Goal: Transaction & Acquisition: Purchase product/service

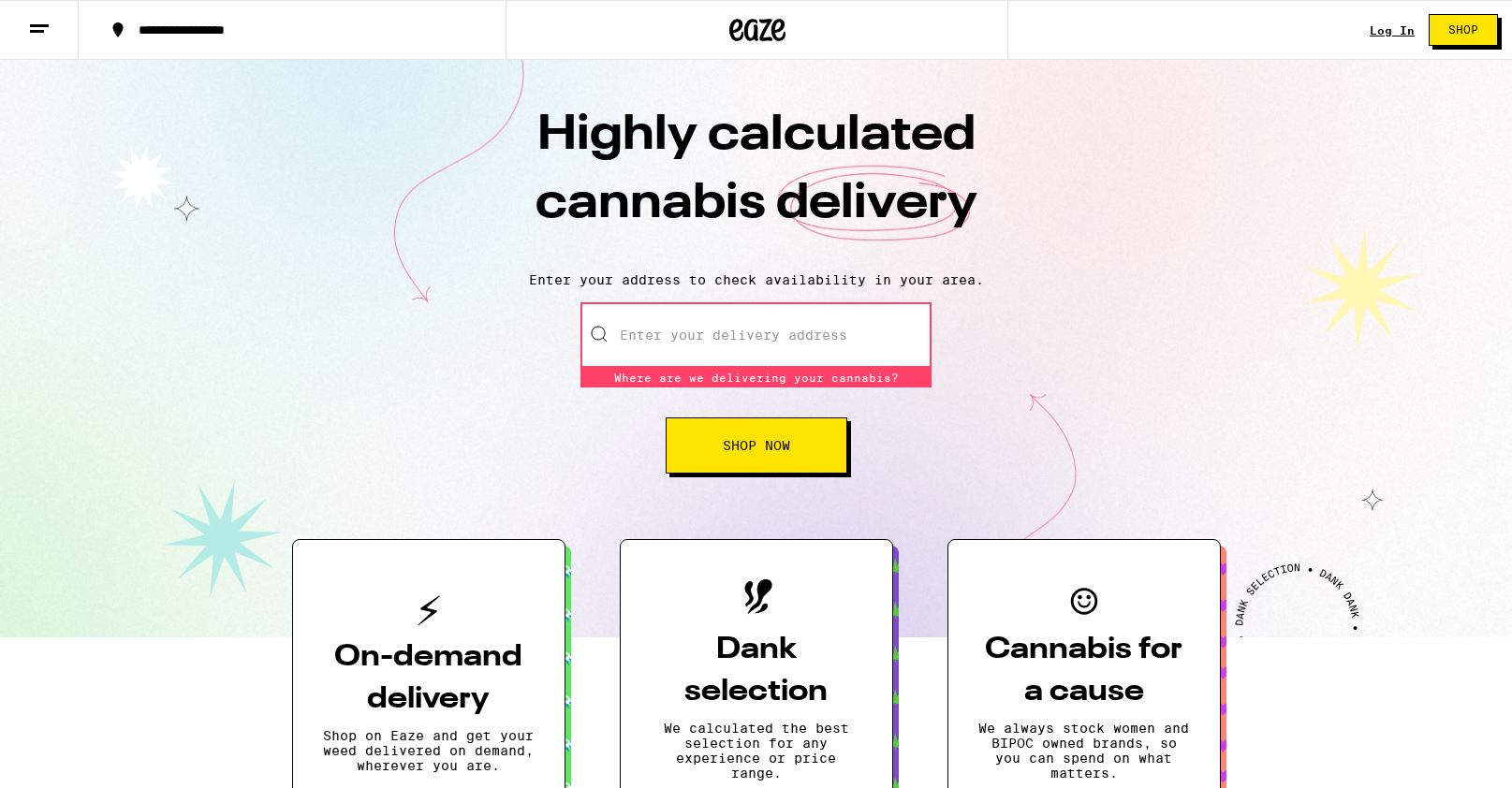
click at [723, 333] on input "Enter your delivery address" at bounding box center [756, 335] width 351 height 66
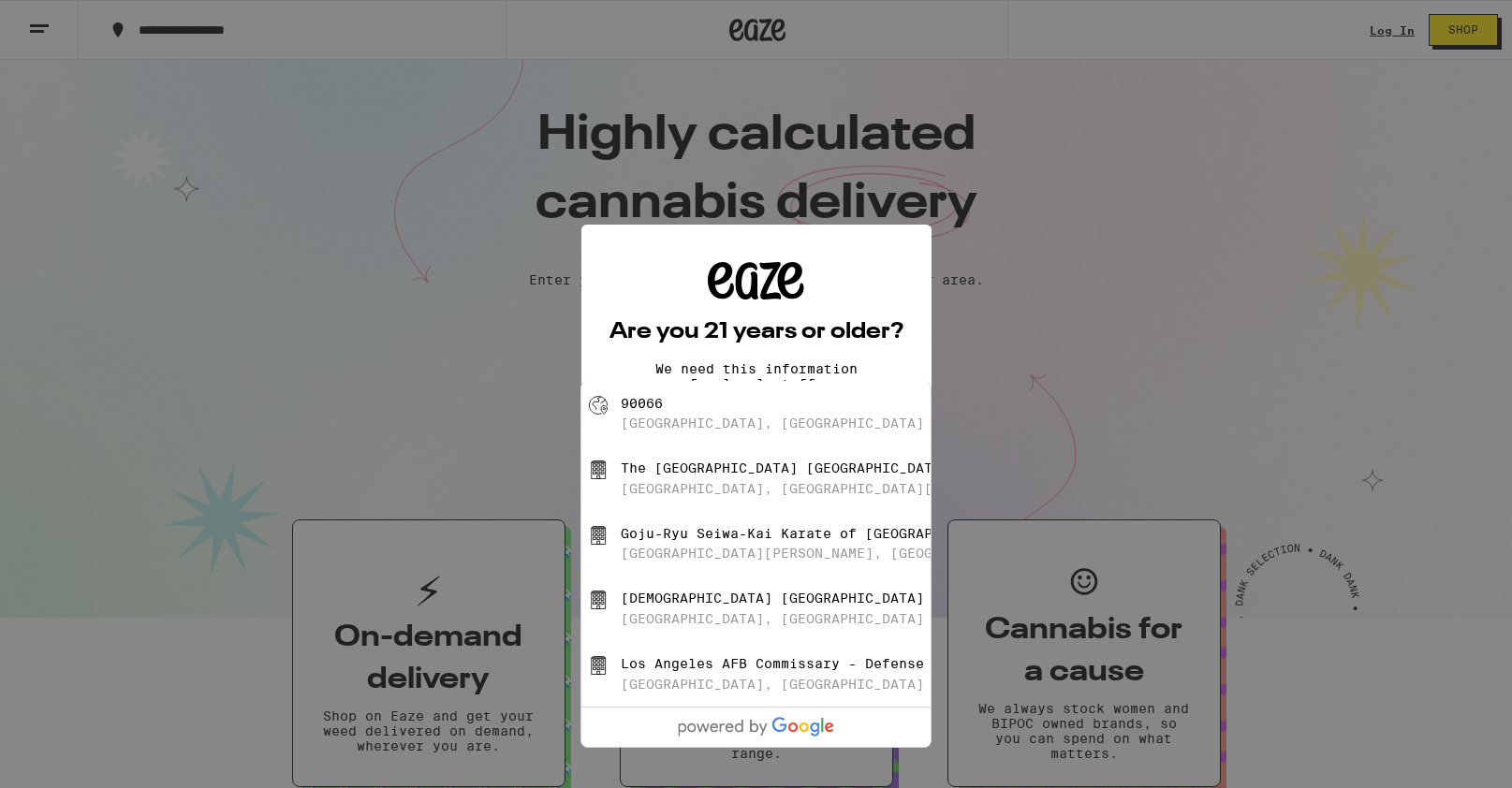
click at [637, 404] on div "90066" at bounding box center [641, 404] width 42 height 15
type input "[GEOGRAPHIC_DATA]"
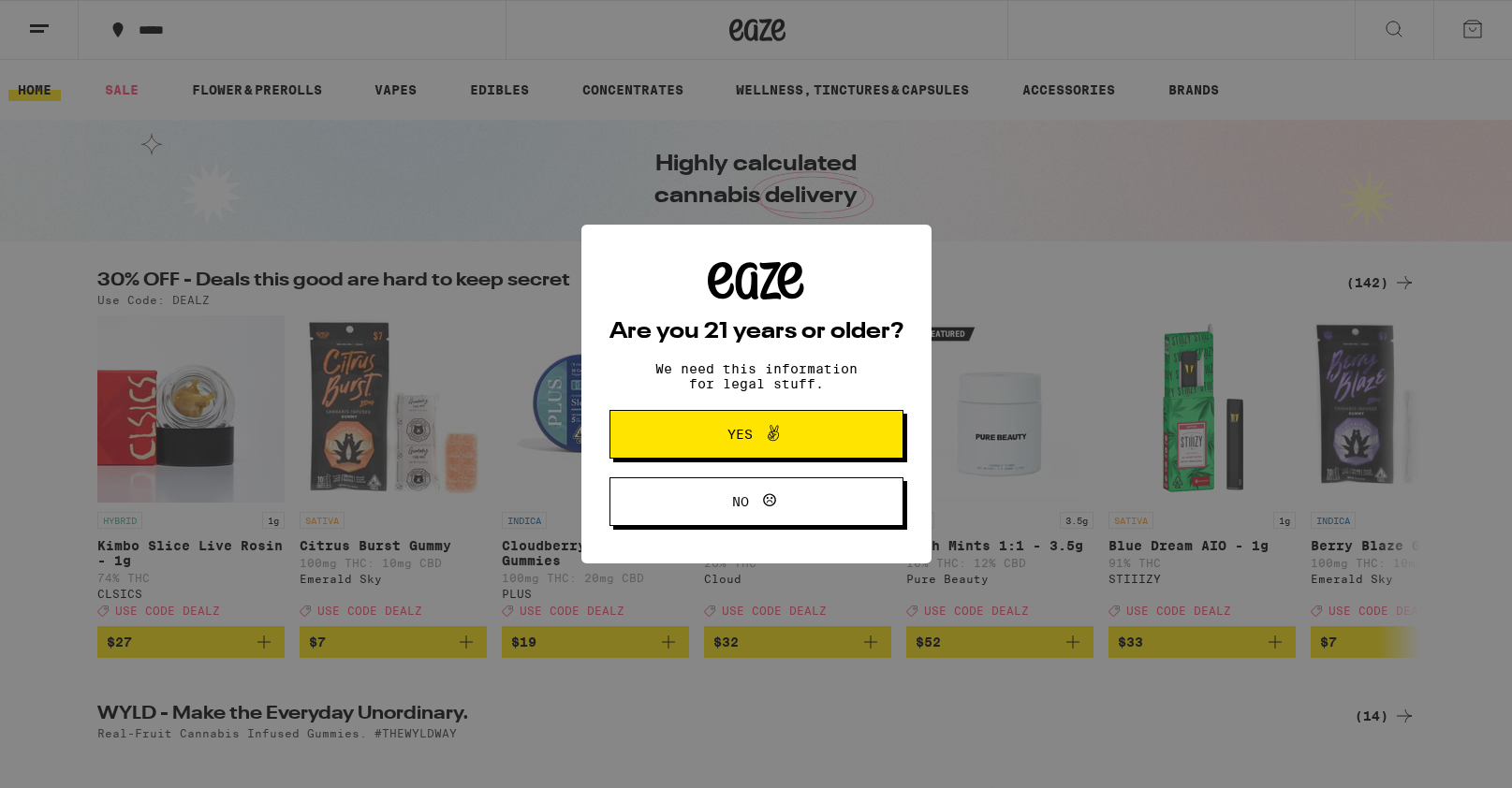
click at [765, 435] on icon at bounding box center [773, 433] width 23 height 23
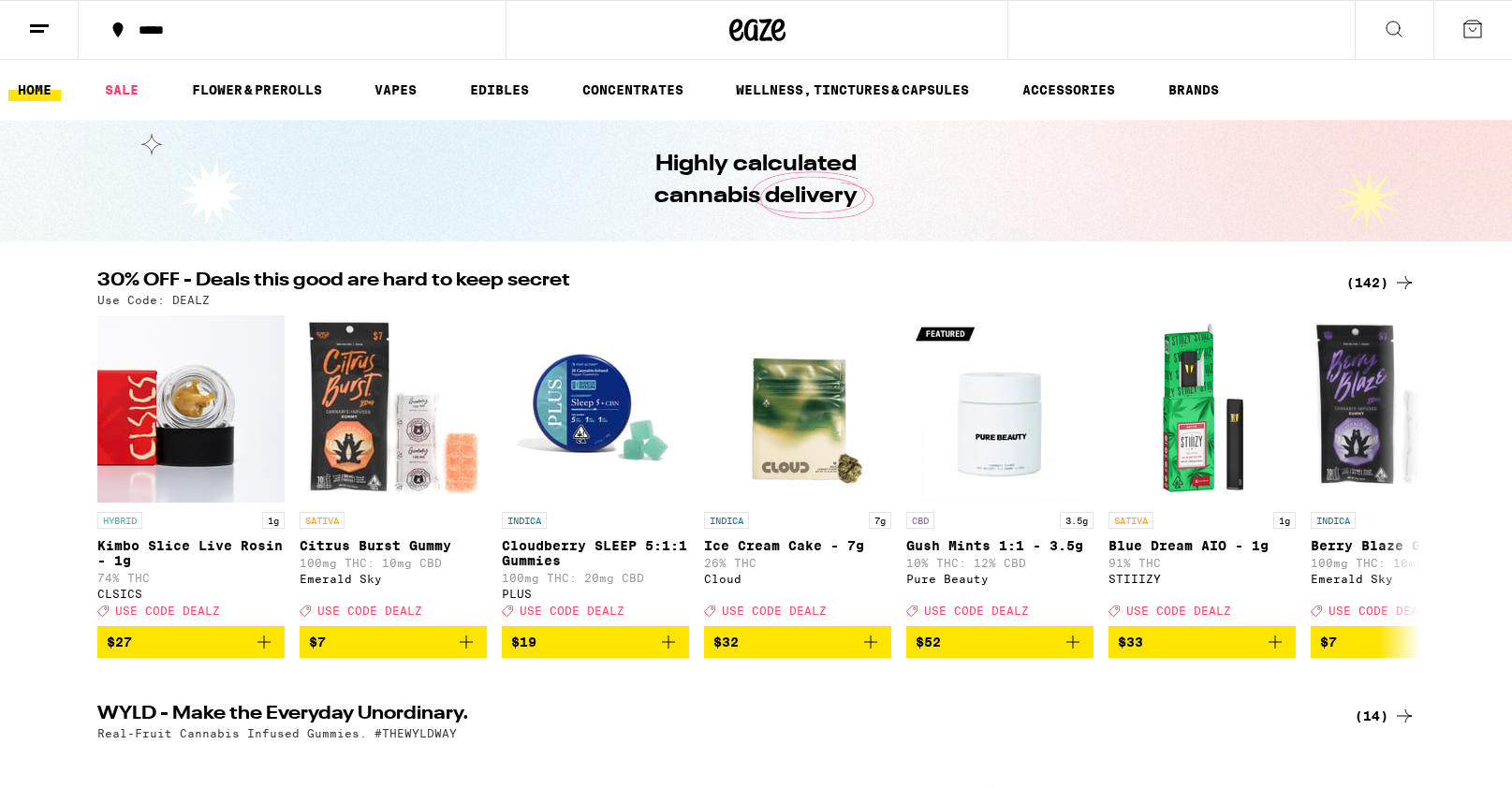
click at [1393, 31] on icon at bounding box center [1395, 30] width 23 height 23
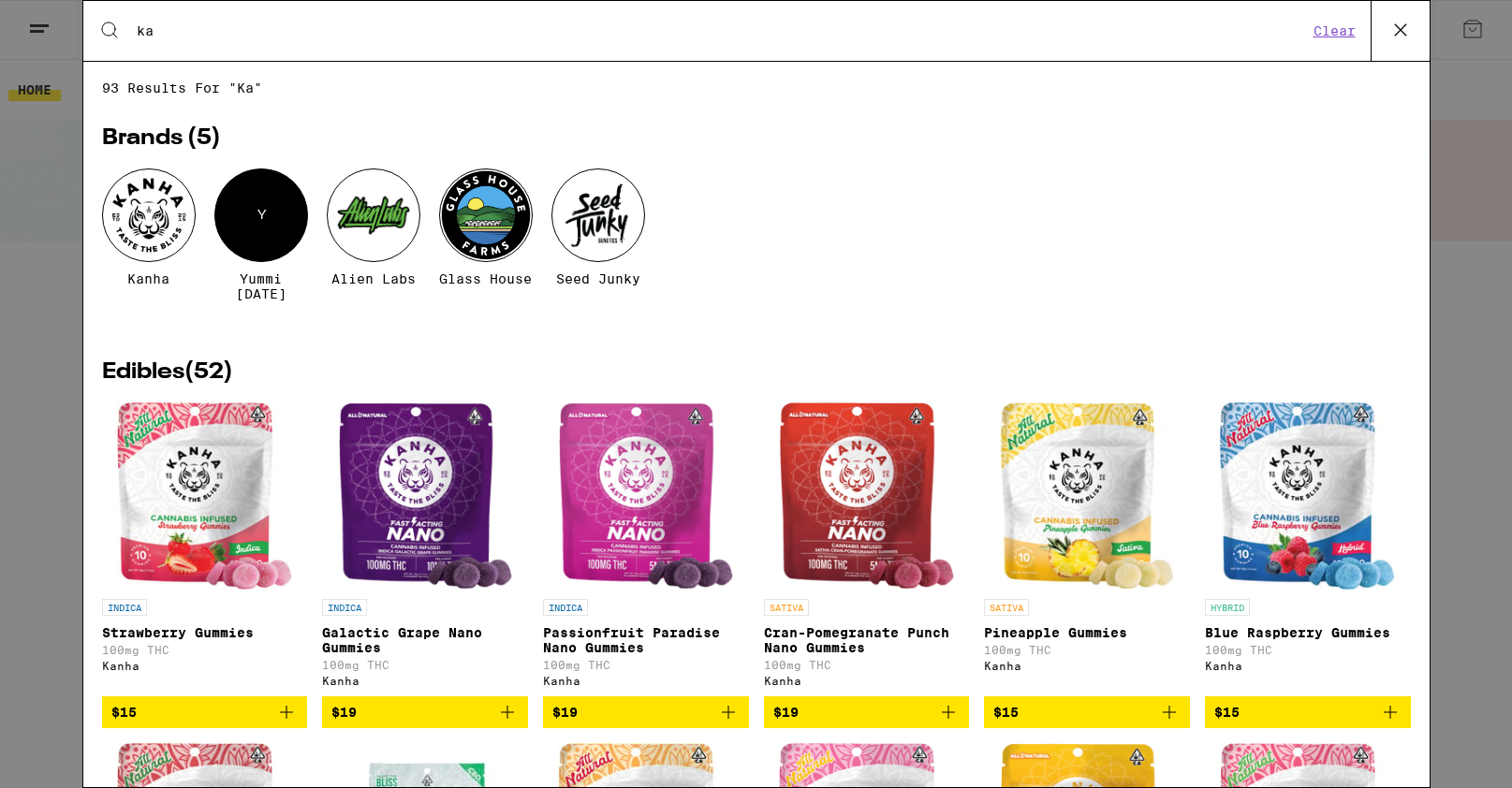
type input "k"
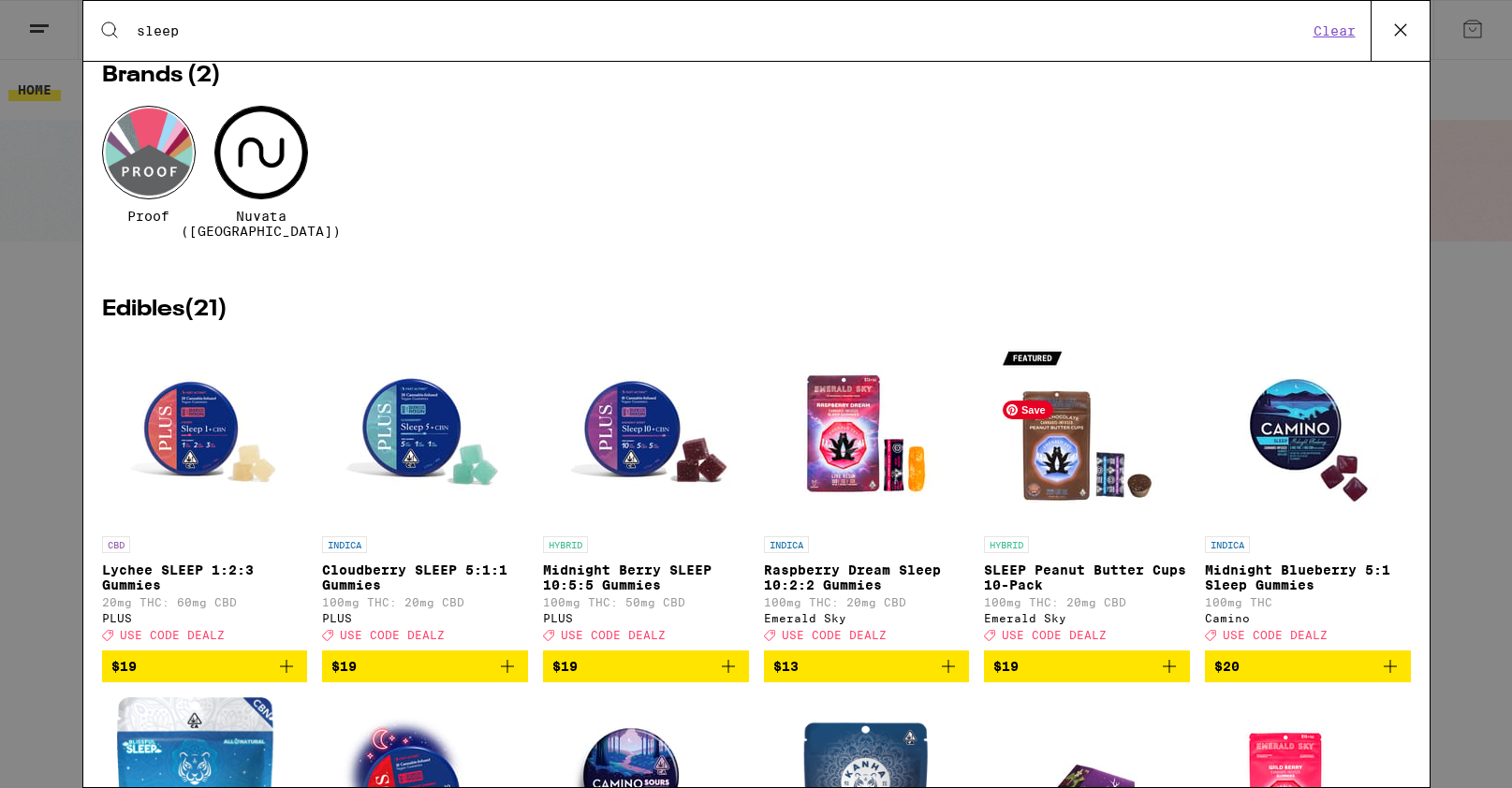
scroll to position [81, 0]
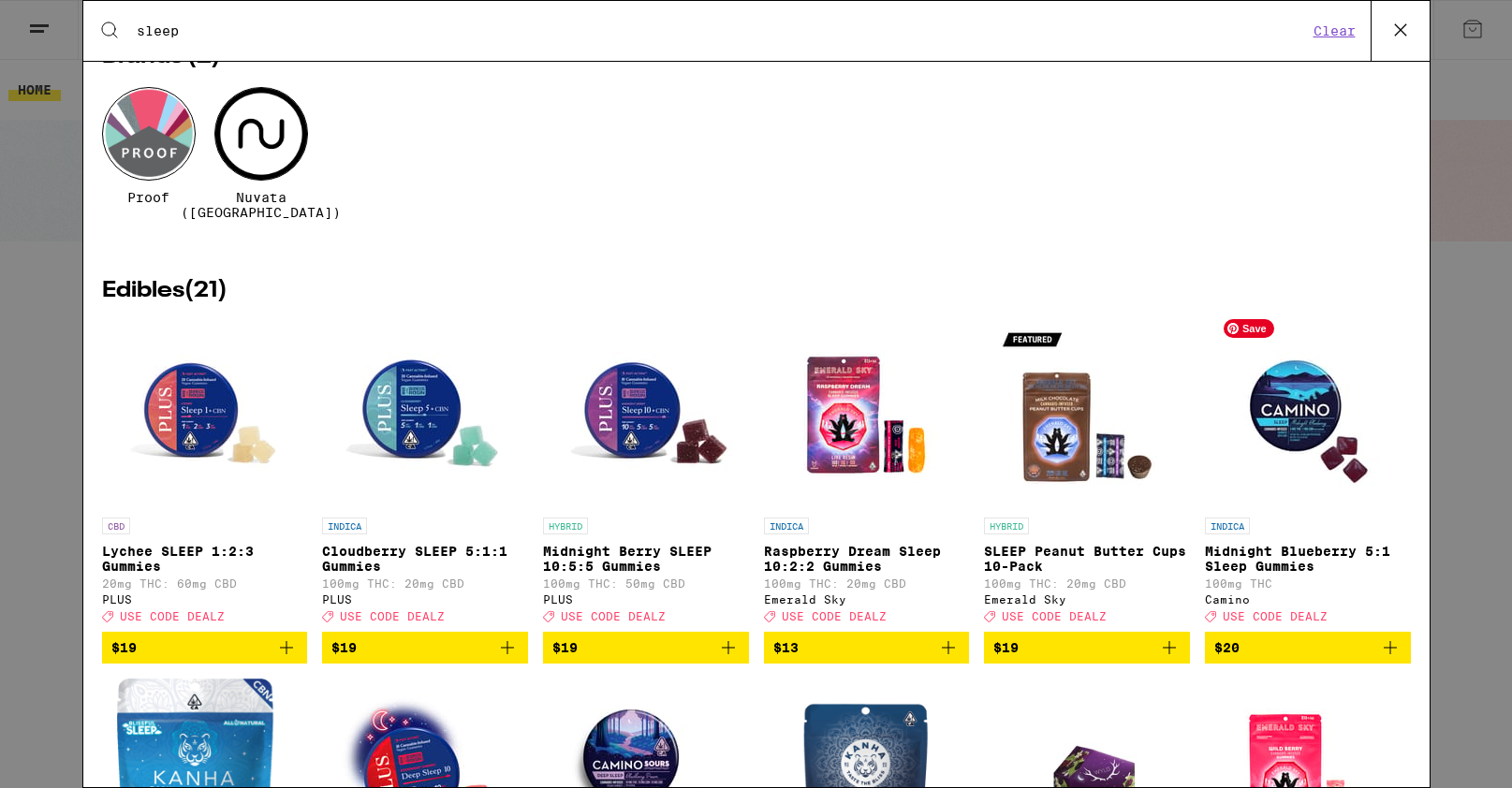
type input "sleep"
click at [1291, 383] on img "Open page for Midnight Blueberry 5:1 Sleep Gummies from Camino" at bounding box center [1308, 414] width 187 height 187
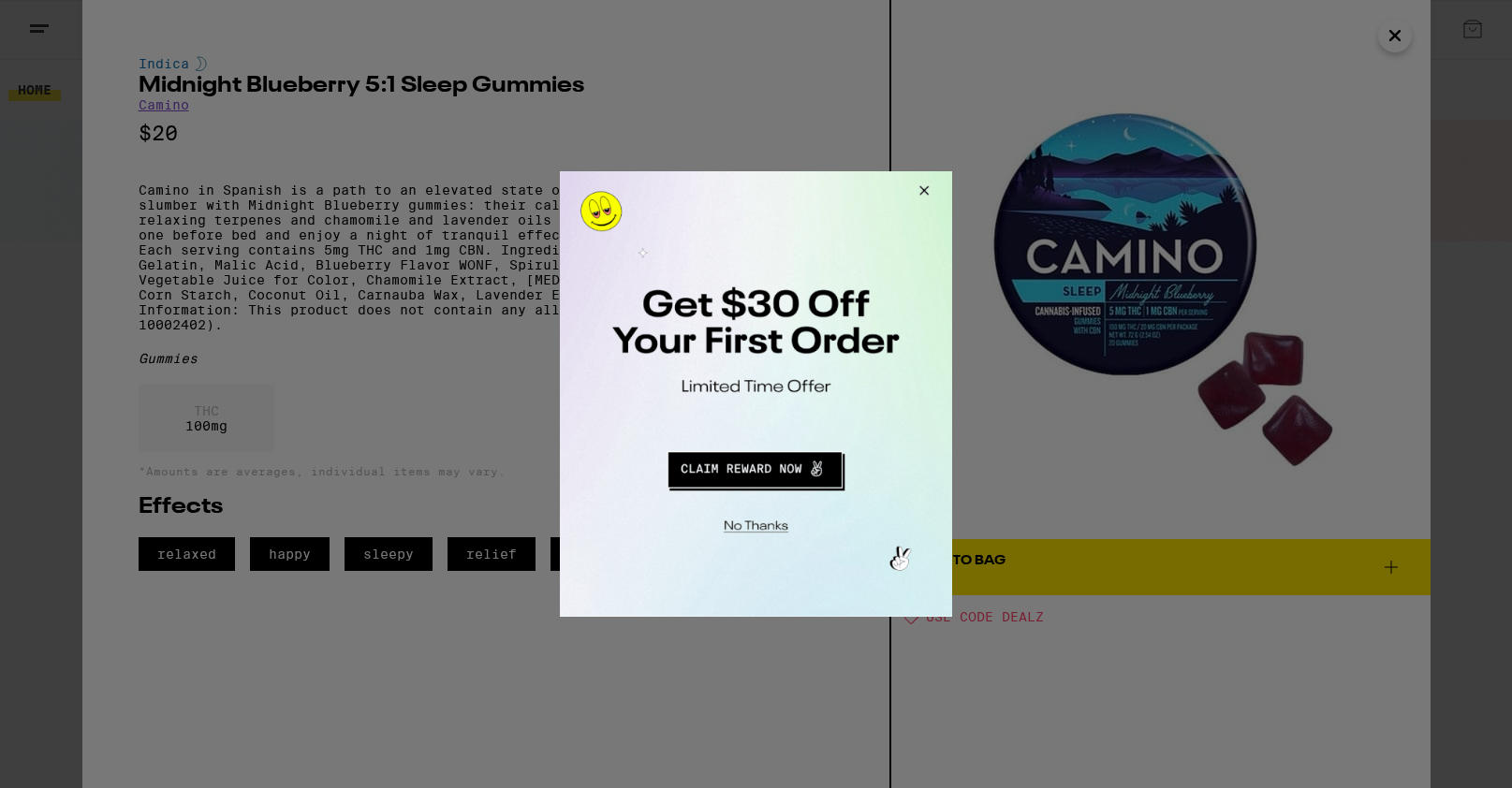
click at [752, 520] on button "Close Modal" at bounding box center [753, 524] width 381 height 29
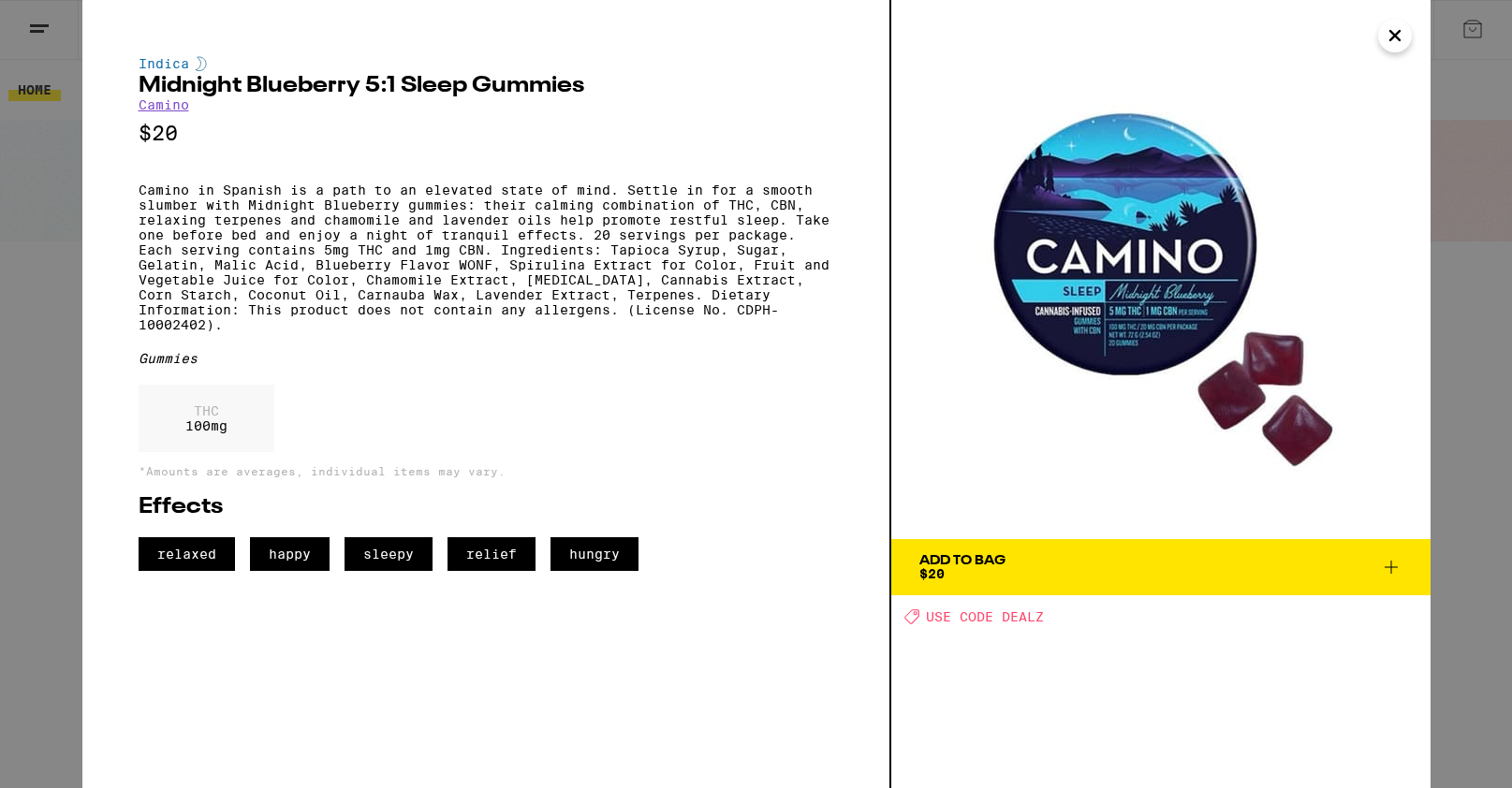
click at [1391, 570] on icon at bounding box center [1392, 568] width 13 height 13
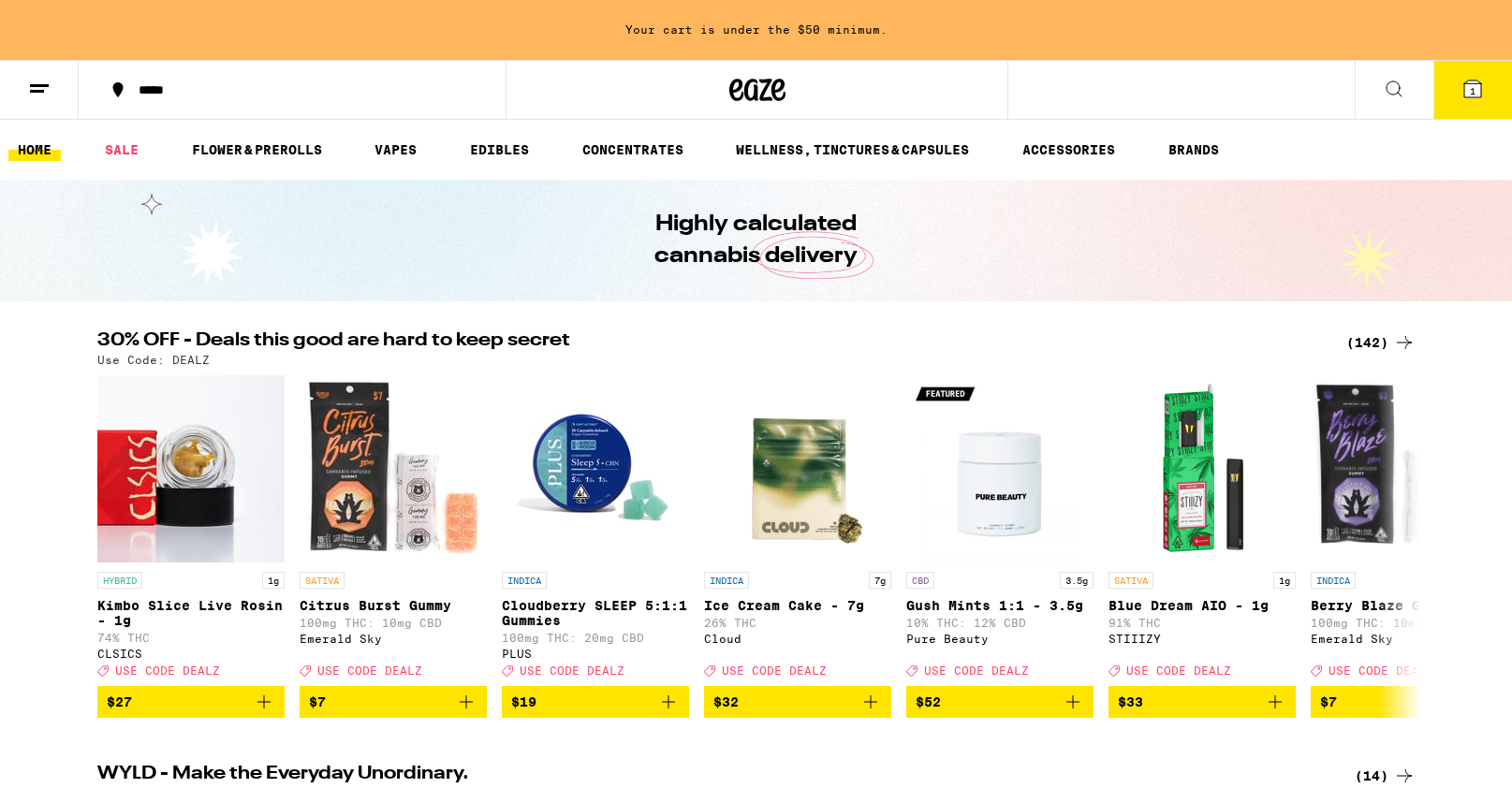
click at [1481, 84] on icon at bounding box center [1473, 89] width 17 height 17
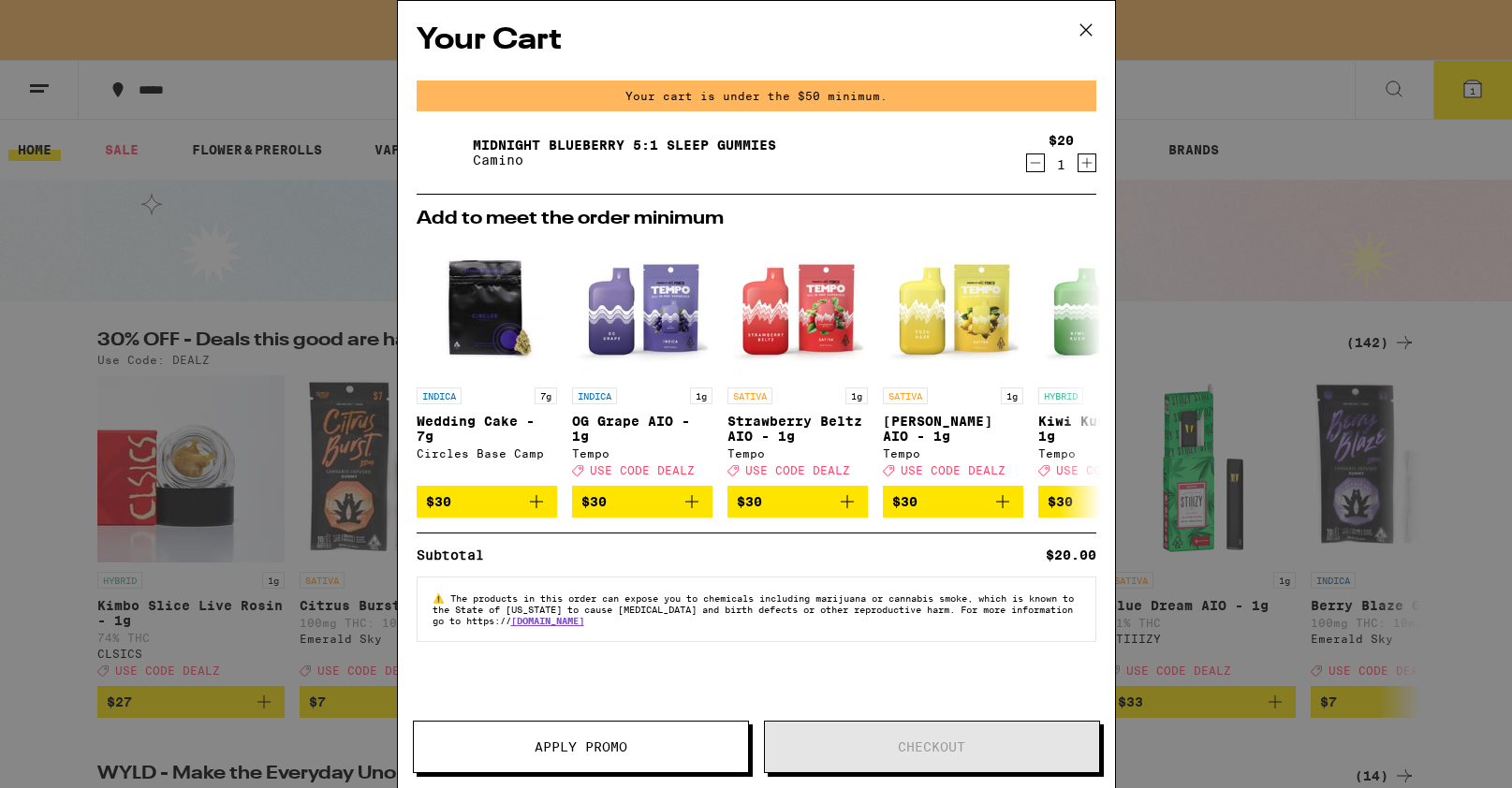
click at [1090, 164] on icon "Increment" at bounding box center [1087, 163] width 17 height 23
click at [1091, 164] on icon "Increment" at bounding box center [1087, 163] width 17 height 23
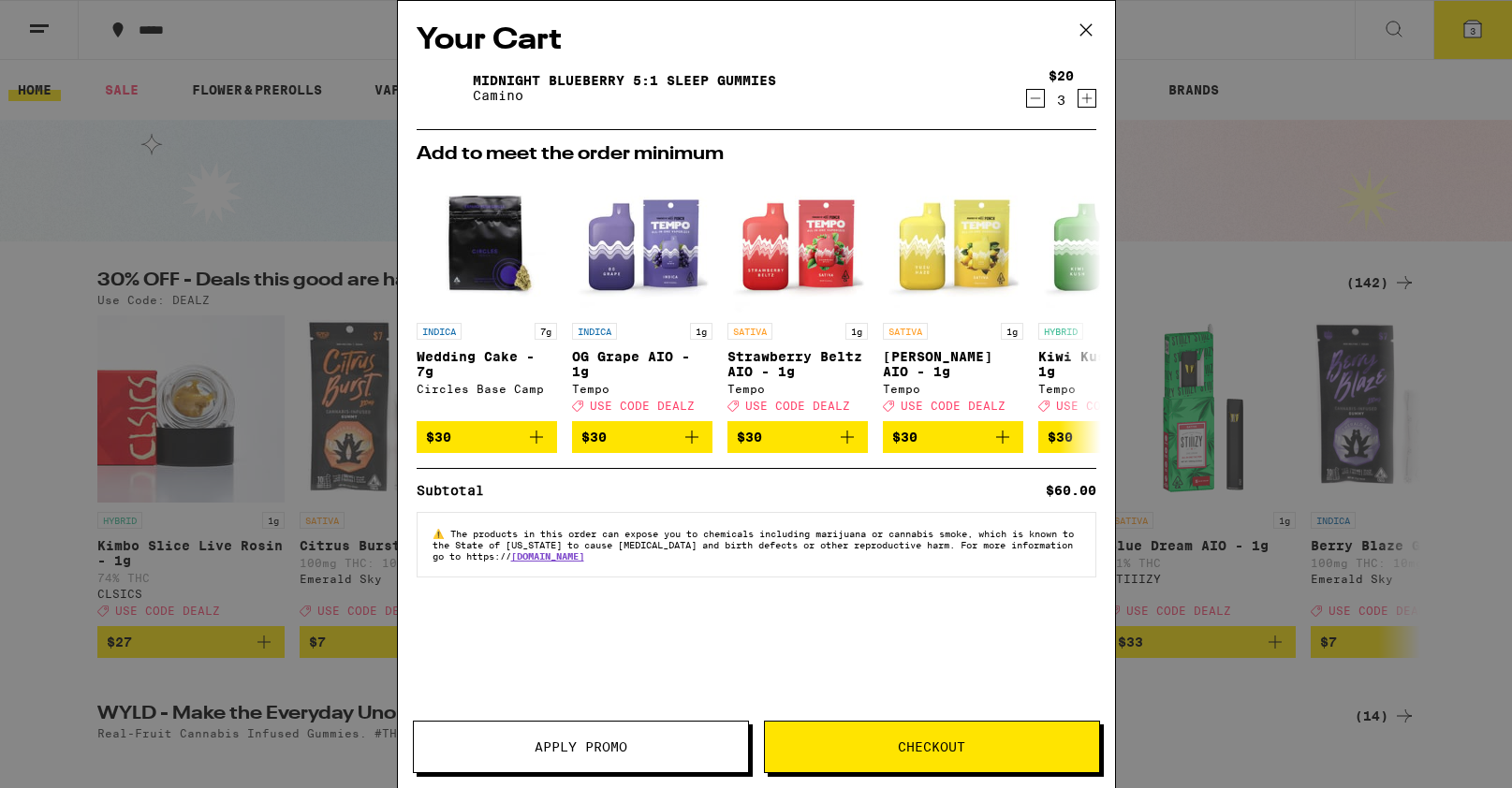
click at [1091, 164] on div "Add to meet the order minimum INDICA 7g Wedding Cake - 7g Circles Base Camp $30…" at bounding box center [757, 299] width 710 height 308
click at [1095, 104] on icon "Increment" at bounding box center [1087, 98] width 17 height 23
click at [954, 744] on span "Checkout" at bounding box center [932, 747] width 68 height 13
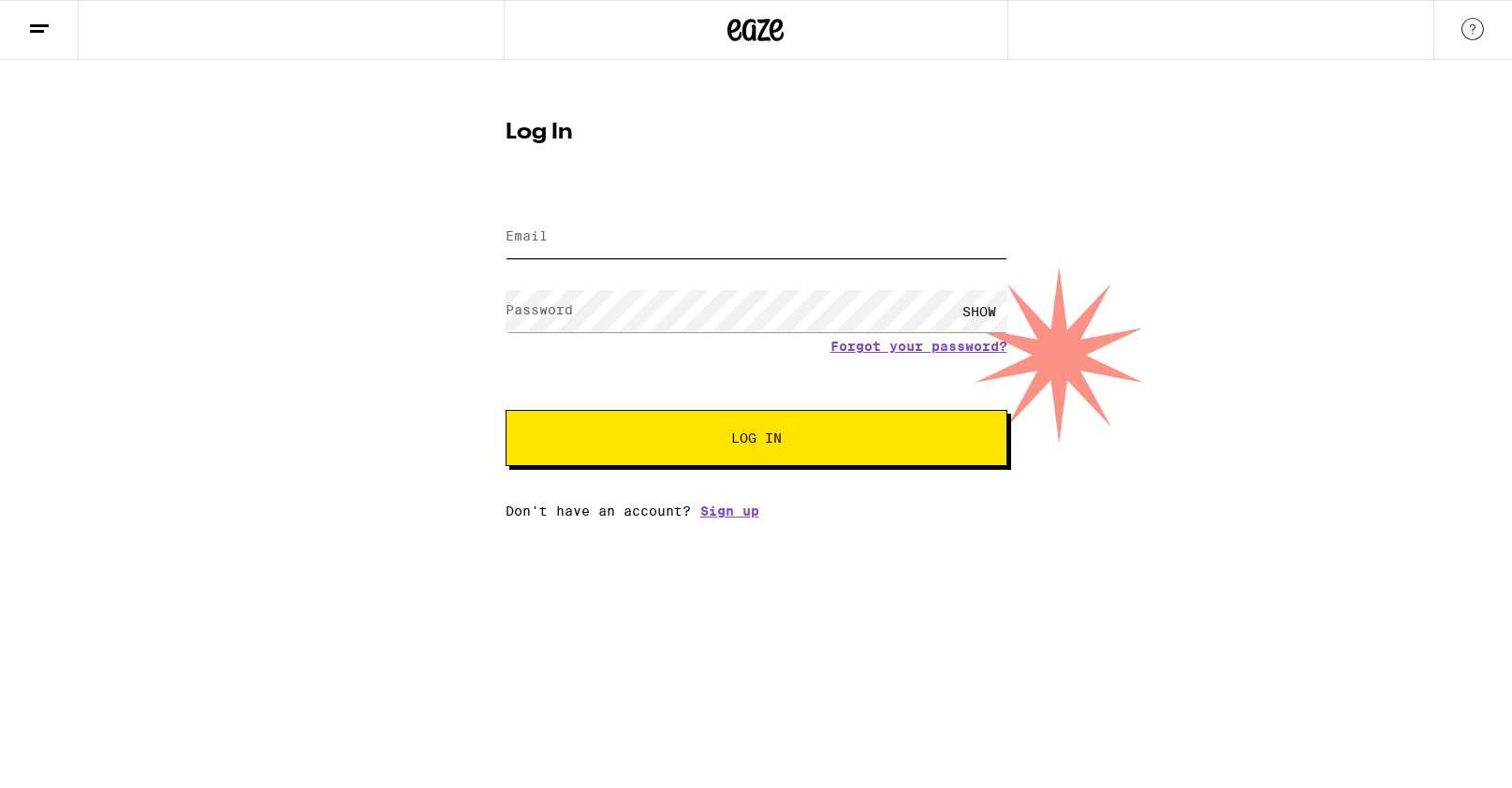
click at [640, 244] on input "Email" at bounding box center [757, 238] width 502 height 42
type input "[PERSON_NAME][EMAIL_ADDRESS][PERSON_NAME][DOMAIN_NAME]"
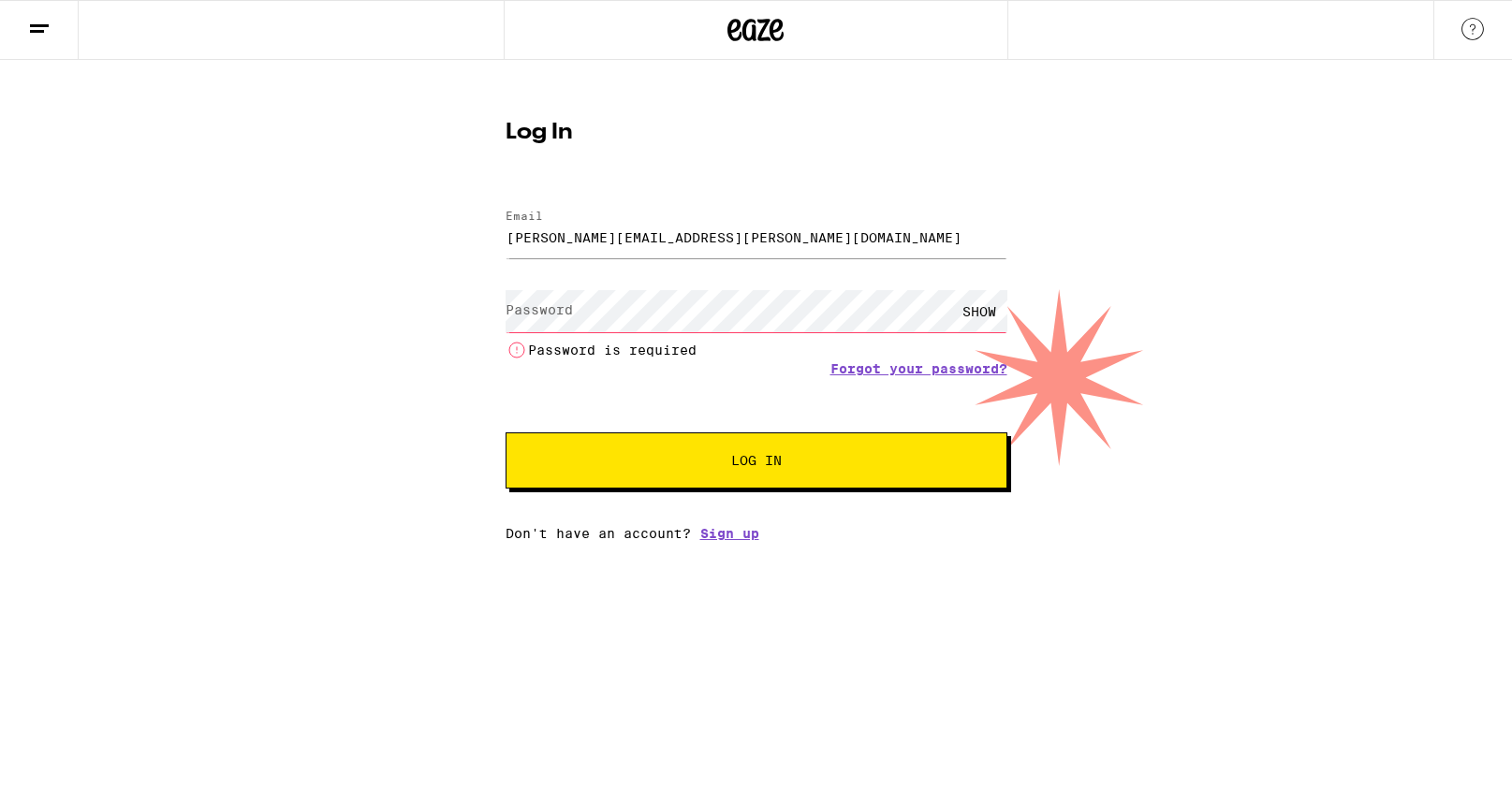
click at [716, 512] on div "Email Email [PERSON_NAME][EMAIL_ADDRESS][PERSON_NAME][DOMAIN_NAME] Password Pas…" at bounding box center [757, 365] width 502 height 350
click at [956, 367] on link "Forgot your password?" at bounding box center [918, 369] width 177 height 15
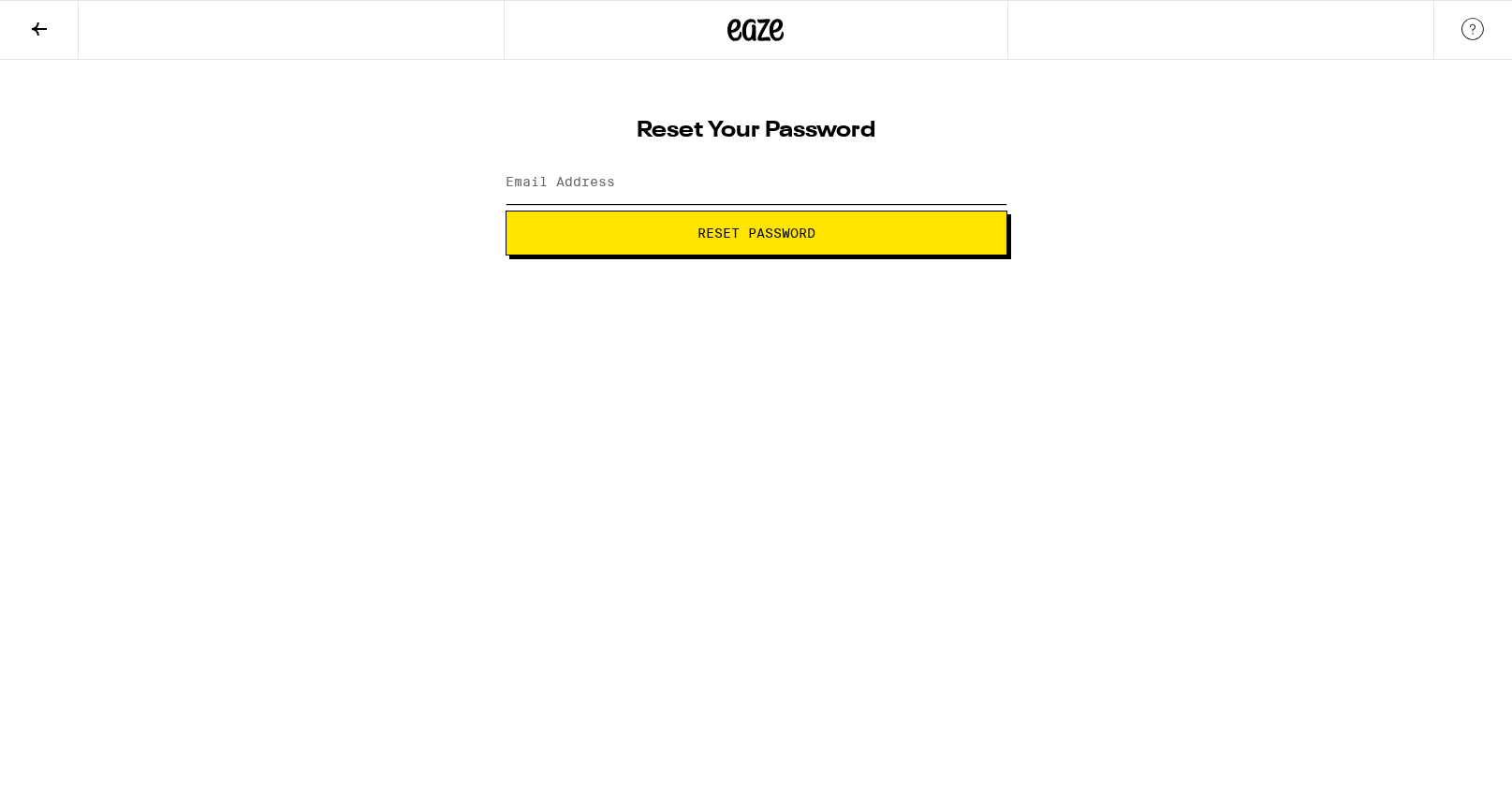
click at [656, 188] on input "Email Address" at bounding box center [757, 183] width 502 height 42
type input "[PERSON_NAME][EMAIL_ADDRESS][PERSON_NAME][DOMAIN_NAME]"
click at [752, 238] on span "Reset Password" at bounding box center [757, 233] width 118 height 13
